Goal: Information Seeking & Learning: Learn about a topic

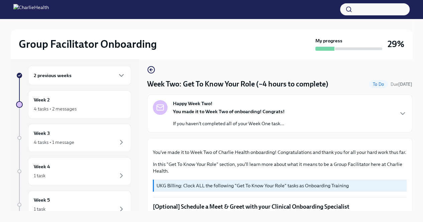
scroll to position [366, 0]
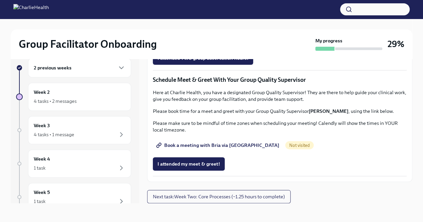
scroll to position [521, 0]
click at [200, 24] on span "Group Observation Instructions" at bounding box center [195, 20] width 77 height 7
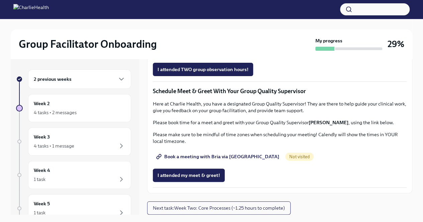
scroll to position [499, 0]
click at [230, 54] on span "Complete this form to schedule your observations" at bounding box center [215, 50] width 116 height 7
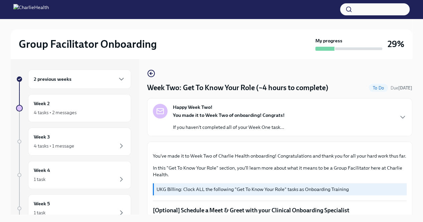
click at [256, 109] on div "Happy Week Two! You made it to Week Two of onboarding! Congrats! If you haven't…" at bounding box center [229, 117] width 112 height 27
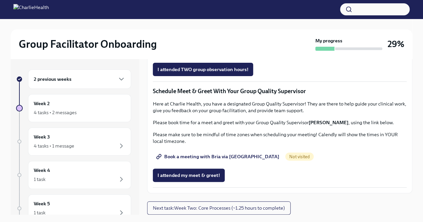
scroll to position [623, 0]
click at [83, 79] on div "2 previous weeks" at bounding box center [80, 79] width 92 height 8
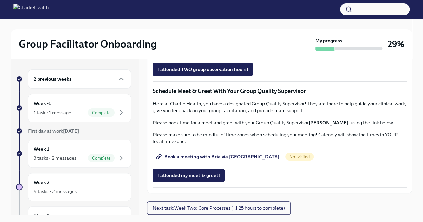
scroll to position [662, 0]
click at [107, 110] on span "Complete" at bounding box center [101, 112] width 27 height 5
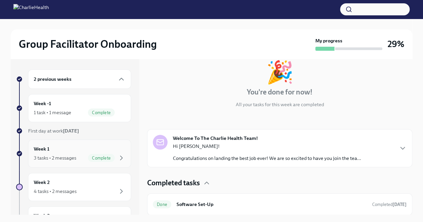
click at [120, 153] on div "Week 1 3 tasks • 2 messages Complete" at bounding box center [79, 154] width 103 height 28
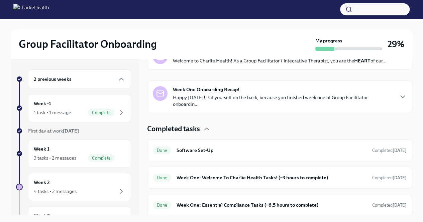
scroll to position [5, 0]
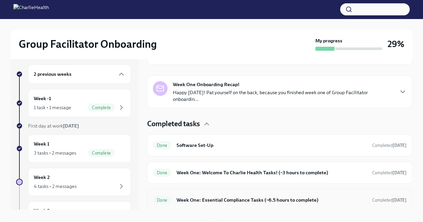
click at [226, 201] on h6 "Week One: Essential Compliance Tasks (~6.5 hours to complete)" at bounding box center [271, 200] width 190 height 7
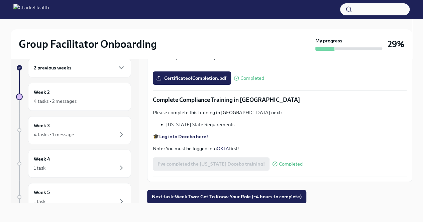
scroll to position [11, 0]
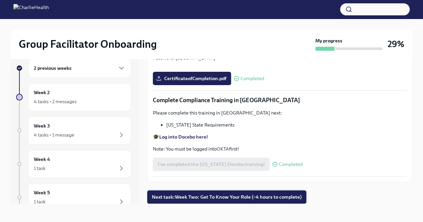
click at [217, 201] on button "Next task : Week Two: Get To Know Your Role (~4 hours to complete)" at bounding box center [226, 197] width 159 height 13
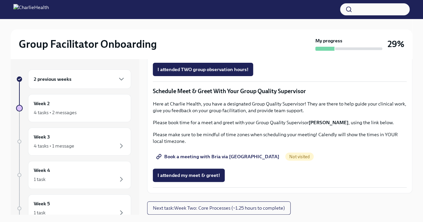
click at [79, 83] on div "2 previous weeks" at bounding box center [80, 79] width 92 height 8
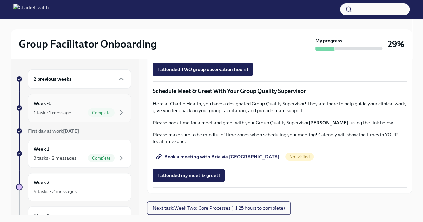
click at [82, 107] on div "Week -1 1 task • 1 message Complete" at bounding box center [80, 108] width 92 height 17
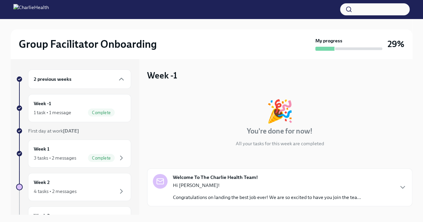
scroll to position [39, 0]
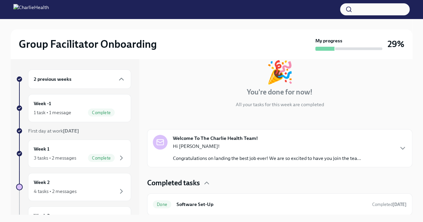
click at [231, 143] on p "Hi [PERSON_NAME]!" at bounding box center [267, 146] width 188 height 7
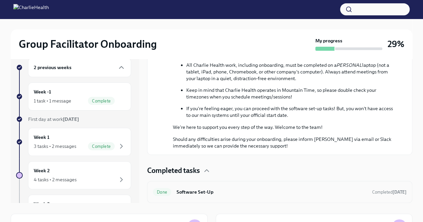
scroll to position [353, 0]
click at [105, 88] on div "Week -1 1 task • 1 message Complete" at bounding box center [80, 96] width 92 height 17
click at [109, 67] on div "2 previous weeks" at bounding box center [80, 68] width 92 height 8
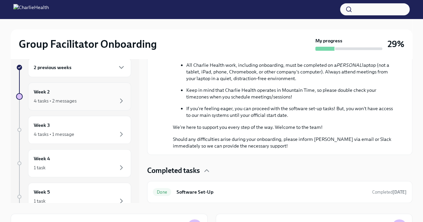
scroll to position [0, 0]
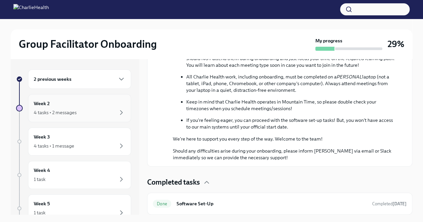
click at [108, 87] on div "2 previous weeks" at bounding box center [79, 79] width 103 height 19
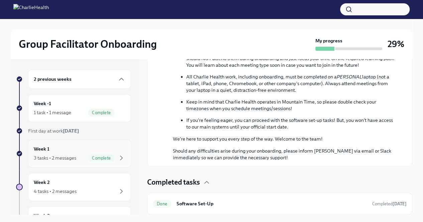
click at [102, 156] on span "Complete" at bounding box center [101, 158] width 27 height 5
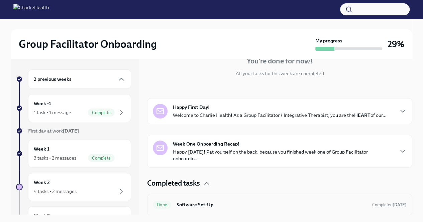
scroll to position [67, 0]
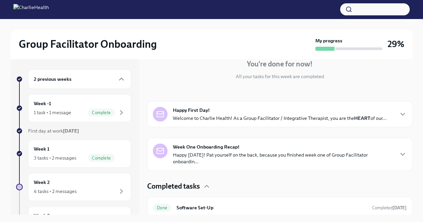
click at [247, 123] on div "Happy First Day! Welcome to Charlie Health! As a Group Facilitator / Integrativ…" at bounding box center [279, 114] width 265 height 26
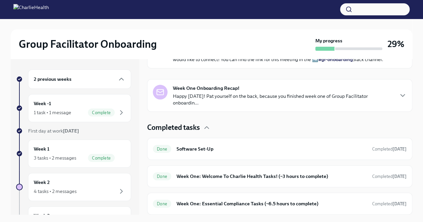
click at [247, 112] on div "Week One Onboarding Recap! Happy [DATE]! Pat yourself on the back, because you …" at bounding box center [279, 95] width 265 height 33
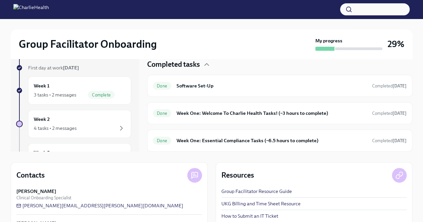
scroll to position [52, 0]
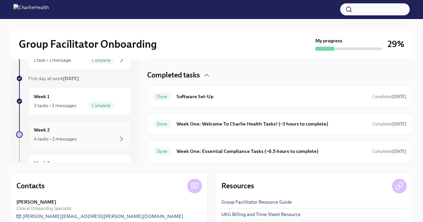
click at [102, 125] on div "Week 2 4 tasks • 2 messages" at bounding box center [79, 135] width 103 height 28
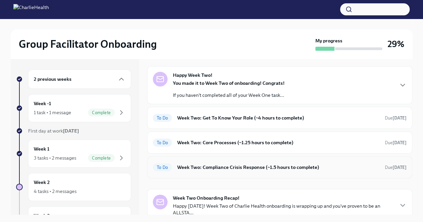
scroll to position [24, 0]
click at [232, 118] on h6 "Week Two: Get To Know Your Role (~4 hours to complete)" at bounding box center [278, 117] width 202 height 7
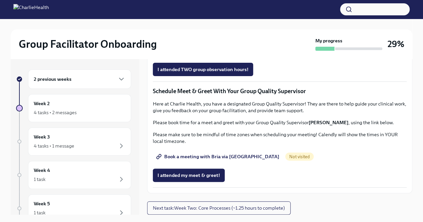
scroll to position [616, 0]
click at [219, 160] on span "Book a meeting with Bria via [GEOGRAPHIC_DATA]" at bounding box center [218, 156] width 122 height 7
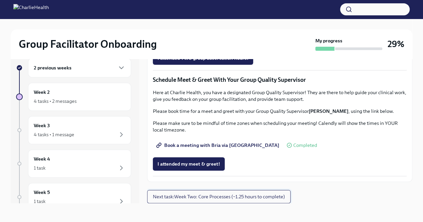
click at [203, 197] on span "Next task : Week Two: Core Processes (~1.25 hours to complete)" at bounding box center [219, 197] width 132 height 7
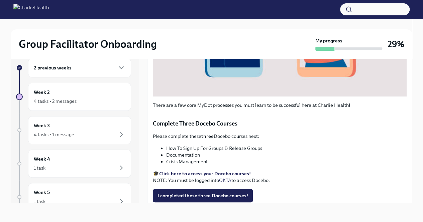
scroll to position [210, 0]
